Goal: Information Seeking & Learning: Learn about a topic

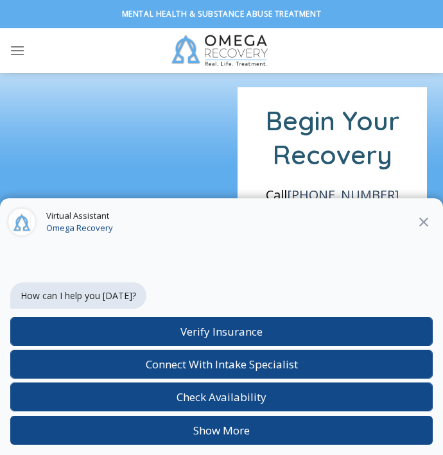
scroll to position [1393, 0]
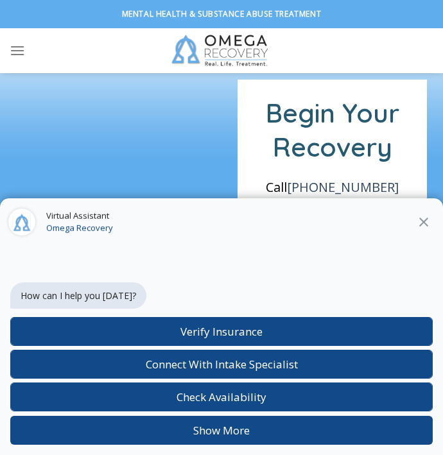
click at [424, 220] on icon "Close" at bounding box center [423, 221] width 9 height 9
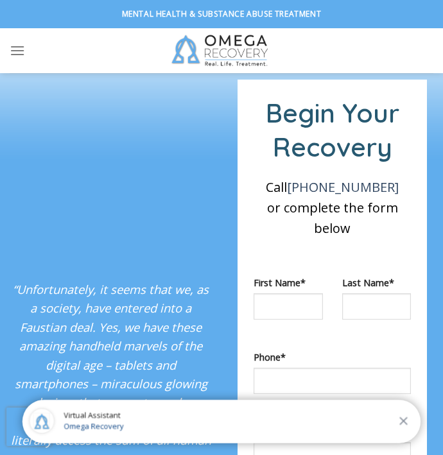
scroll to position [242, 0]
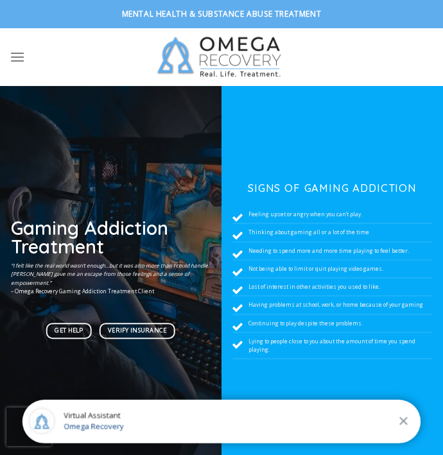
scroll to position [242, 0]
click at [138, 47] on link at bounding box center [221, 57] width 167 height 58
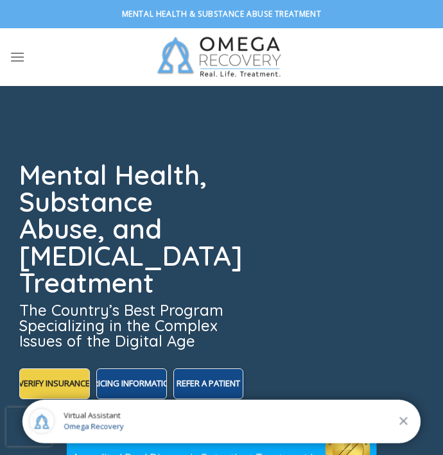
scroll to position [242, 0]
click at [359, 112] on div at bounding box center [221, 278] width 443 height 385
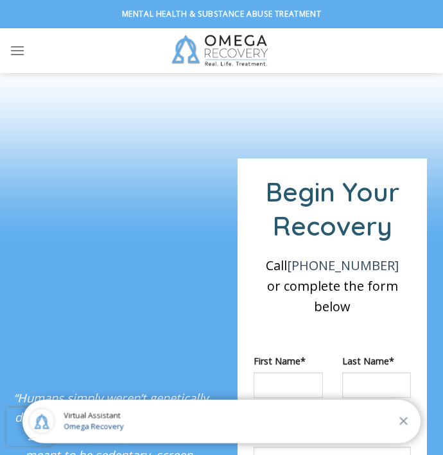
scroll to position [2400, 0]
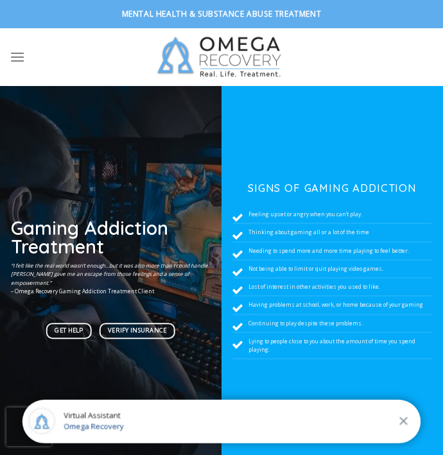
scroll to position [242, 0]
click at [134, 56] on div "Visit Us Get Directions Get In Touch (512) 601-5407 Mon-Sun 24/7 Verify Insuran…" at bounding box center [221, 57] width 443 height 58
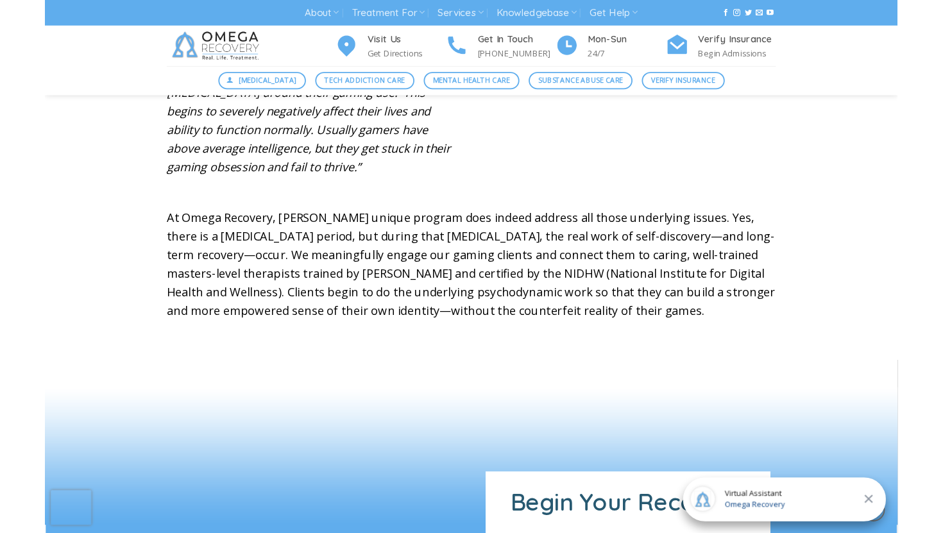
scroll to position [0, 0]
